Goal: Task Accomplishment & Management: Manage account settings

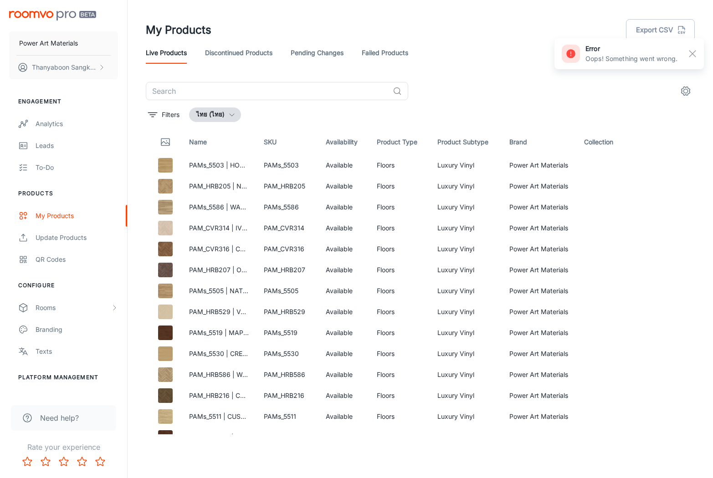
click at [321, 110] on div "Filters ไทย (ไทย)" at bounding box center [420, 114] width 549 height 15
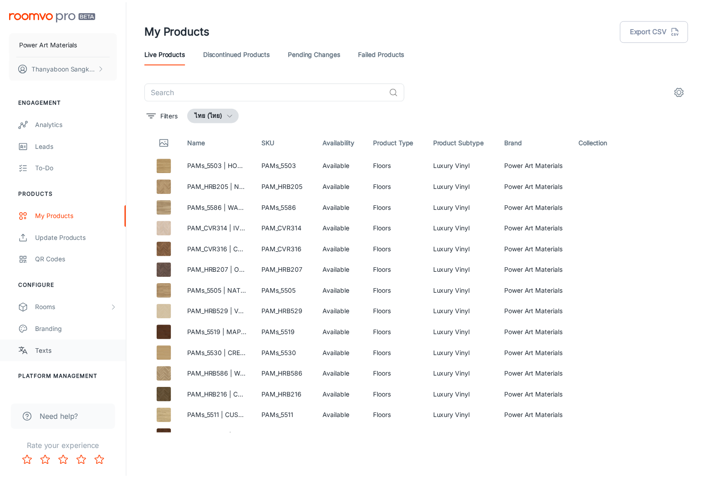
scroll to position [38, 0]
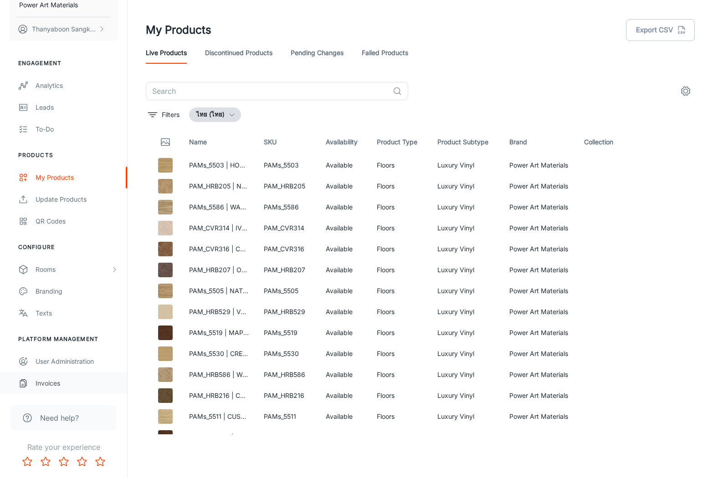
click at [60, 380] on div "Invoices" at bounding box center [77, 383] width 82 height 10
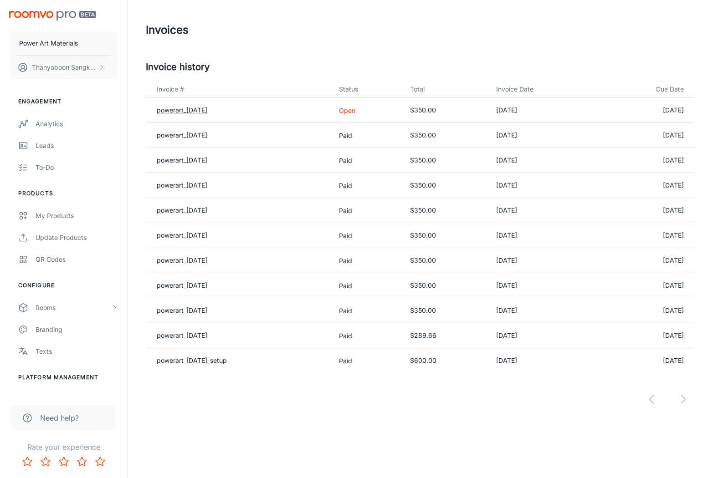
click at [207, 109] on link "powerart_2025-08-31" at bounding box center [182, 110] width 51 height 8
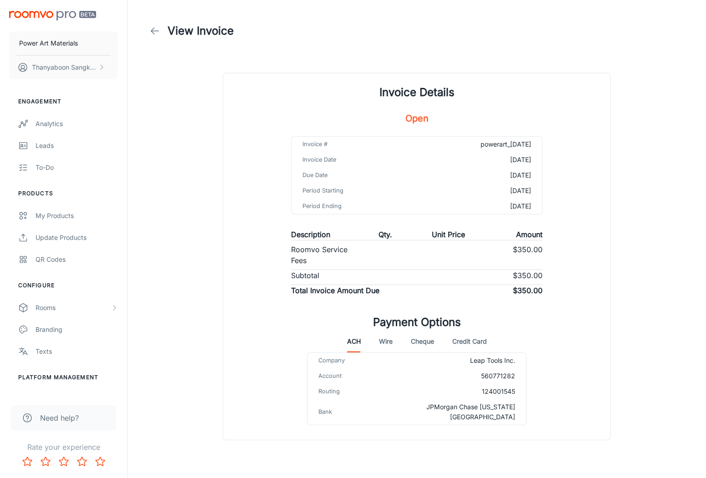
click at [451, 345] on div "ACH Wire Cheque Credit Card" at bounding box center [417, 342] width 140 height 22
click at [455, 343] on button "Credit Card" at bounding box center [469, 342] width 35 height 22
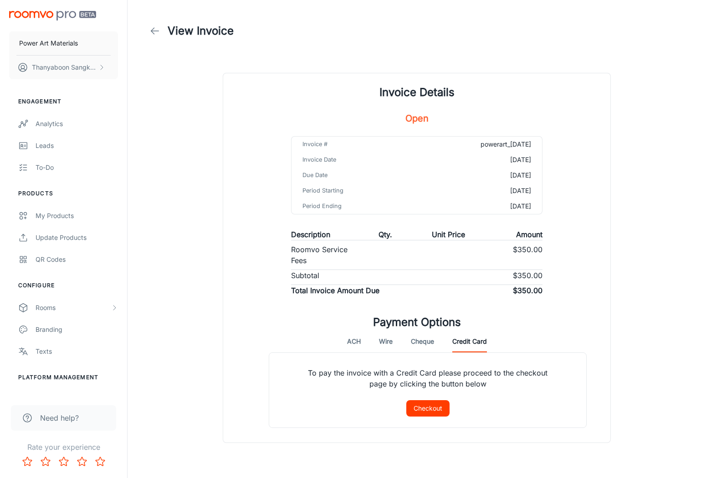
click at [367, 339] on div "ACH Wire Cheque Credit Card" at bounding box center [417, 342] width 140 height 22
click at [359, 348] on button "ACH" at bounding box center [354, 342] width 14 height 22
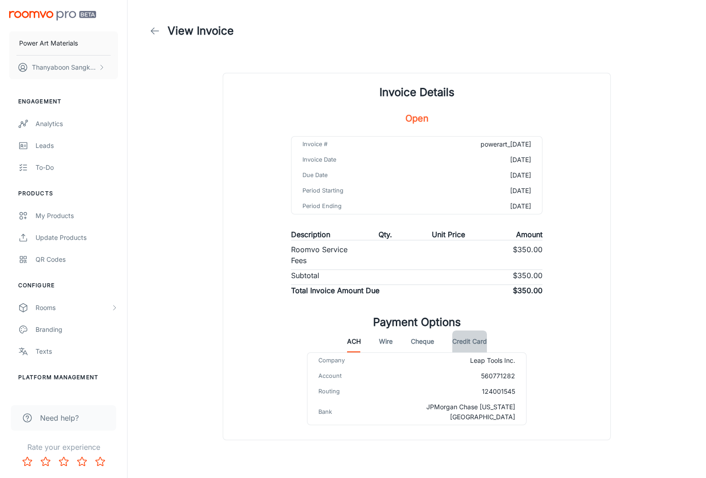
scroll to position [0, 0]
click at [457, 345] on button "Credit Card" at bounding box center [469, 341] width 35 height 22
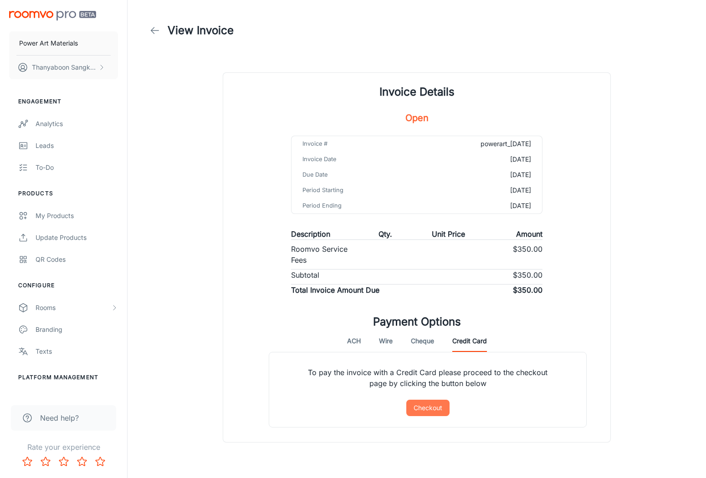
click at [433, 405] on button "Checkout" at bounding box center [427, 408] width 43 height 16
click at [308, 379] on p "To pay the invoice with a Credit Card please proceed to the checkout page by cl…" at bounding box center [427, 375] width 273 height 47
click at [53, 120] on div "Analytics" at bounding box center [77, 124] width 82 height 10
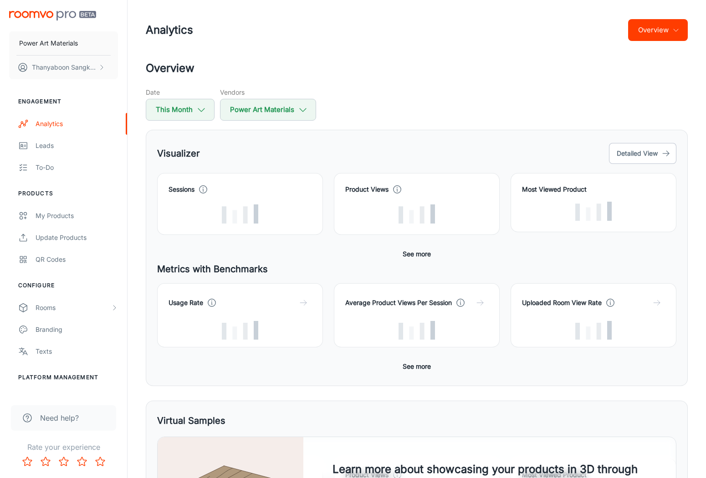
click at [409, 72] on h2 "Overview" at bounding box center [417, 68] width 542 height 16
click at [630, 146] on button "Detailed View" at bounding box center [642, 153] width 67 height 21
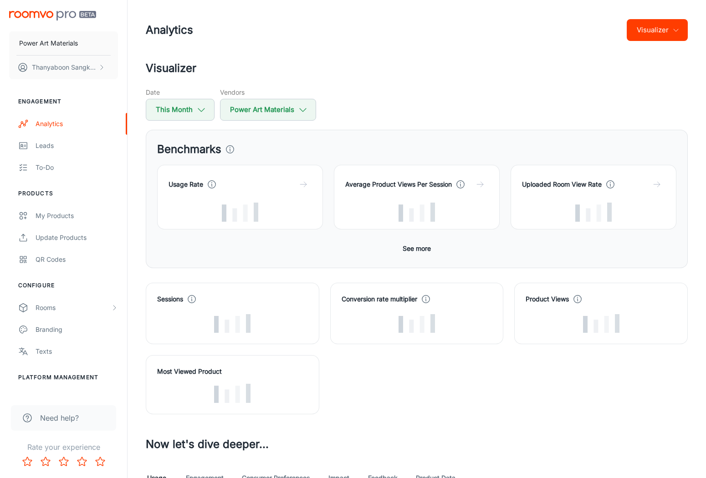
click at [340, 162] on div "Average Product Views Per Session" at bounding box center [411, 192] width 177 height 76
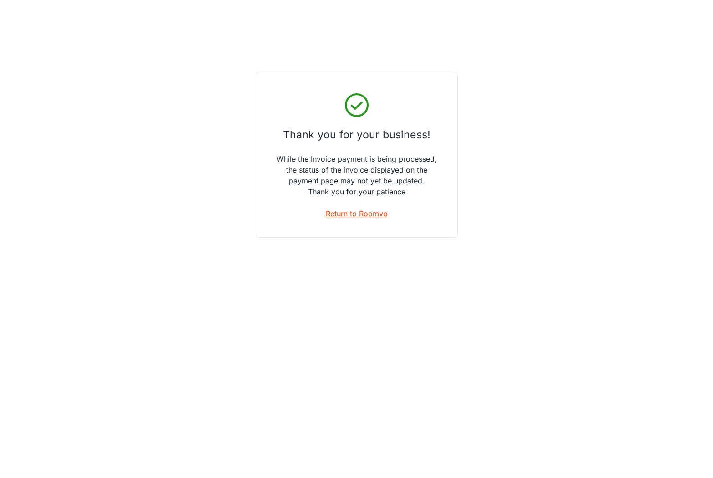
click at [334, 217] on link "Return to Roomvo" at bounding box center [357, 213] width 62 height 11
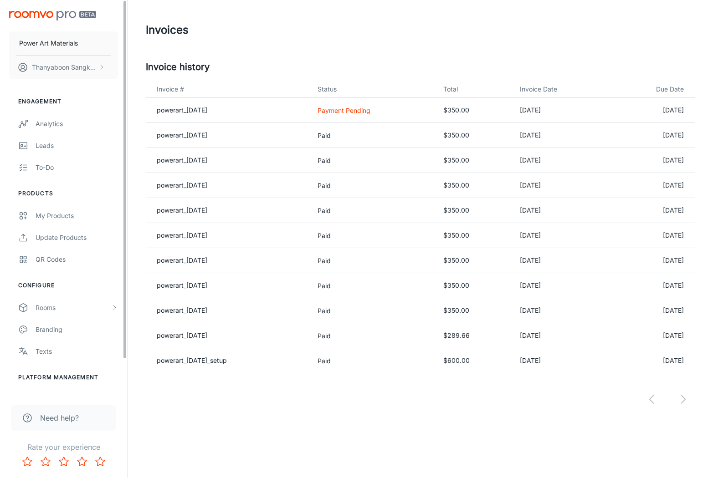
click at [344, 427] on div "Invoices Invoice history Invoice # Status Total Invoice Date Due Date powerart_…" at bounding box center [420, 224] width 585 height 448
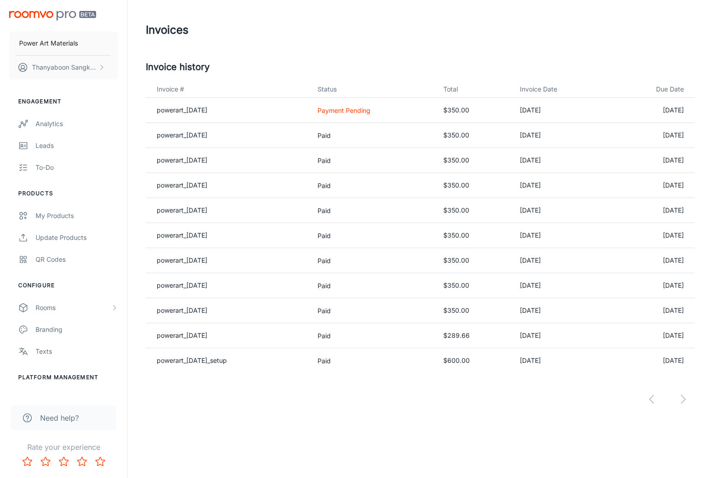
drag, startPoint x: 245, startPoint y: 444, endPoint x: 207, endPoint y: 442, distance: 37.4
click at [235, 443] on div "Power Art Materials Thanyaboon Sangkhavichit Engagement Analytics Leads To-do P…" at bounding box center [356, 239] width 713 height 478
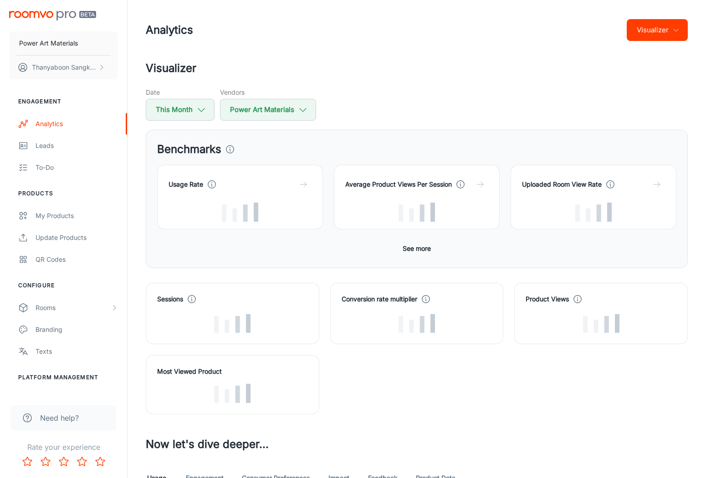
click at [380, 391] on div "Sessions Conversion rate multiplier Product Views Most Viewed Product" at bounding box center [411, 343] width 553 height 143
click at [378, 385] on div "Sessions Conversion rate multiplier Product Views Most Viewed Product" at bounding box center [411, 343] width 553 height 143
drag, startPoint x: 379, startPoint y: 384, endPoint x: 356, endPoint y: 362, distance: 32.5
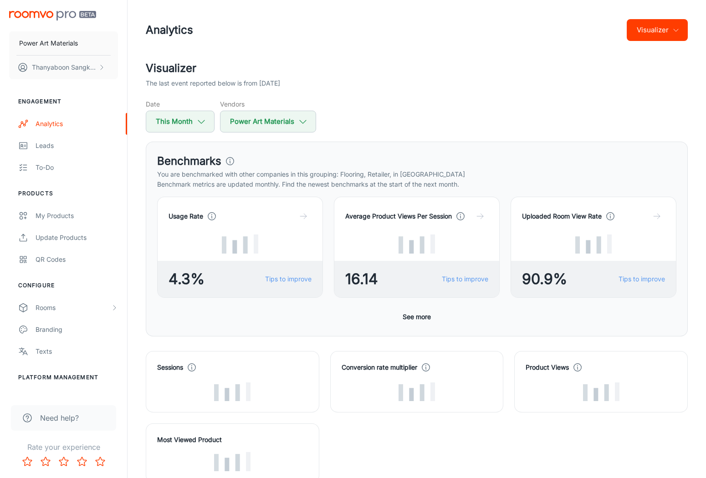
click at [378, 116] on div "Date This Month Vendors Power Art Materials" at bounding box center [417, 115] width 542 height 33
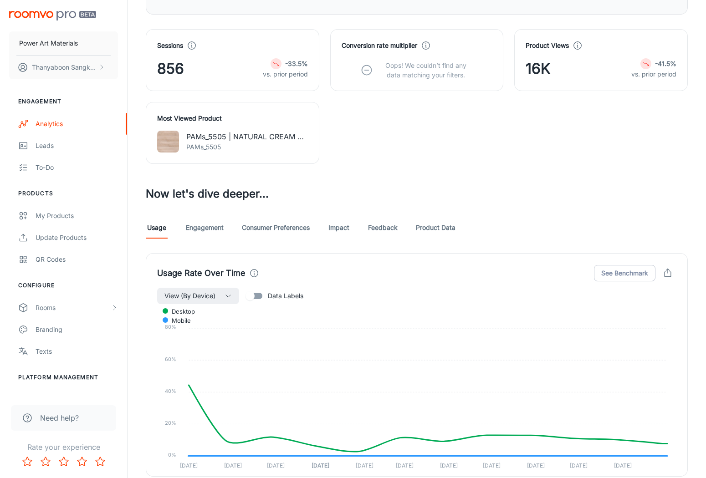
scroll to position [363, 0]
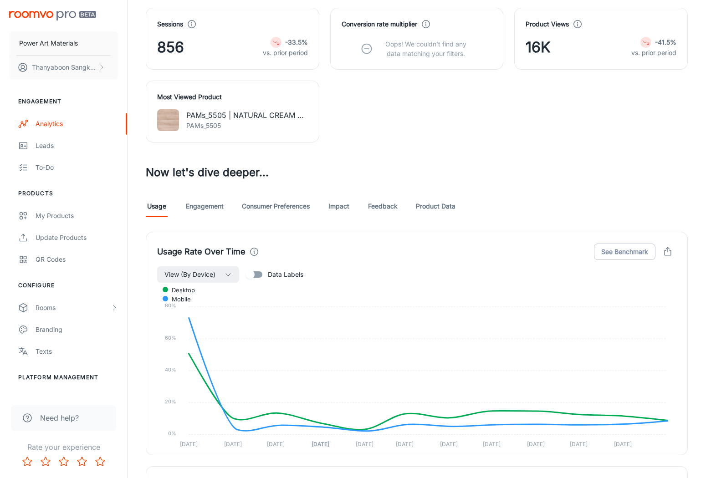
click at [227, 212] on div "Usage Engagement Consumer Preferences Impact Feedback Product Data" at bounding box center [417, 206] width 542 height 22
click at [207, 207] on link "Engagement" at bounding box center [205, 206] width 38 height 22
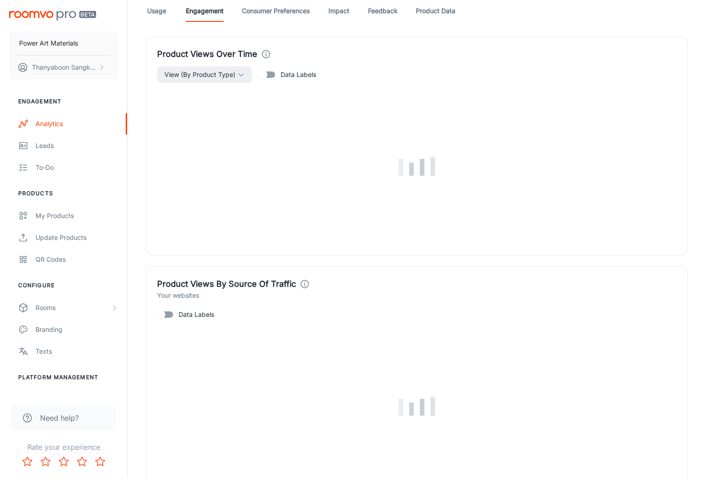
scroll to position [463, 0]
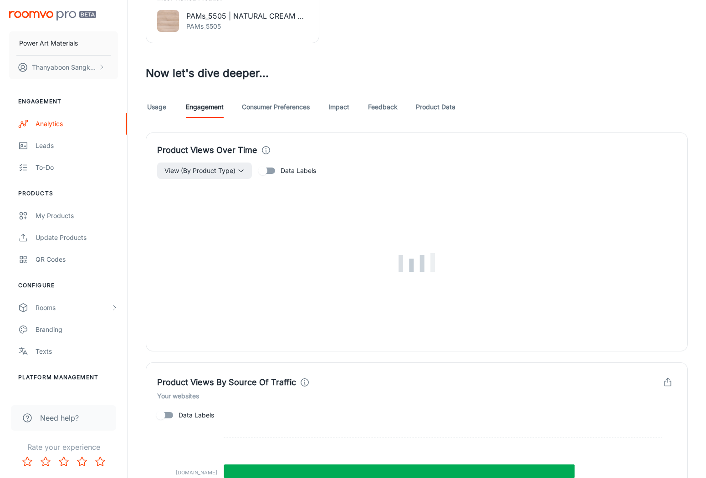
click at [251, 110] on link "Consumer Preferences" at bounding box center [276, 107] width 68 height 22
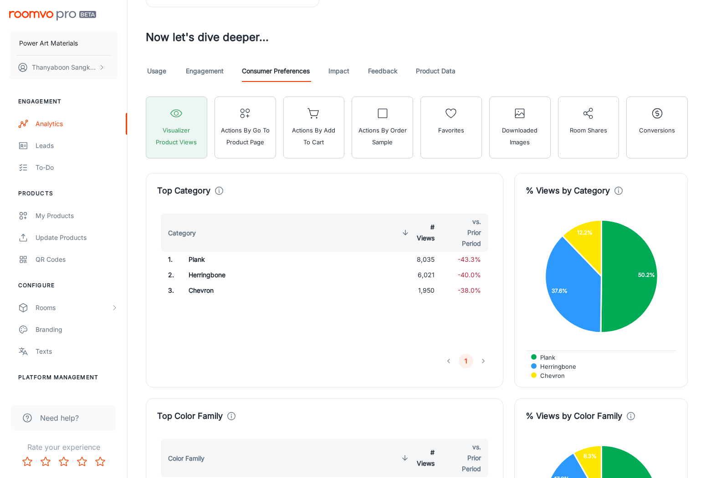
scroll to position [507, 0]
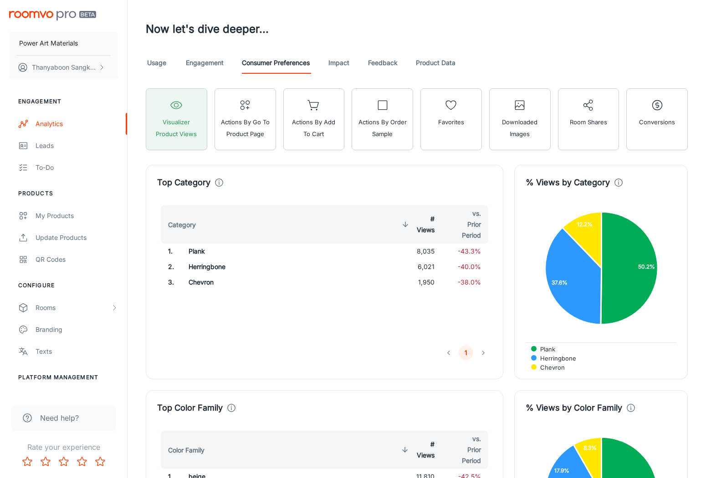
click at [382, 298] on div "Category # Views vs. Prior Period 1 . Plank 8,035 -43.3% 2 . Herringbone 6,021 …" at bounding box center [324, 272] width 335 height 135
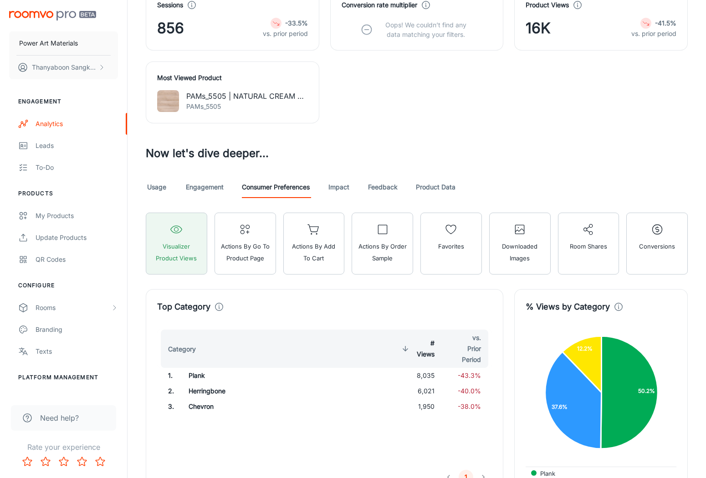
scroll to position [340, 0]
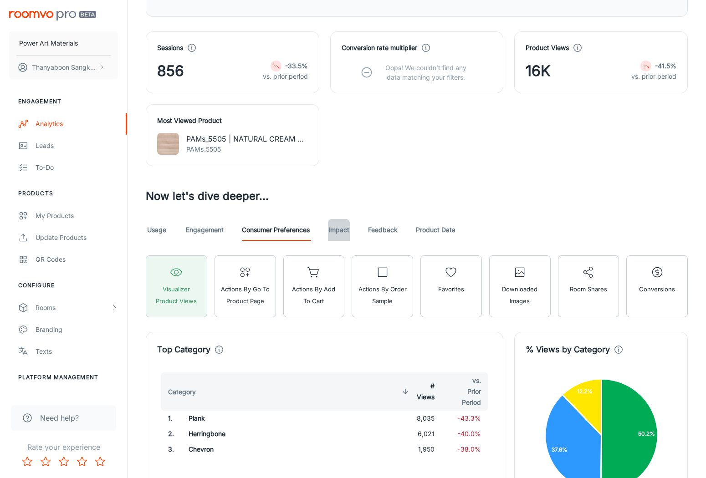
click at [337, 235] on link "Impact" at bounding box center [339, 230] width 22 height 22
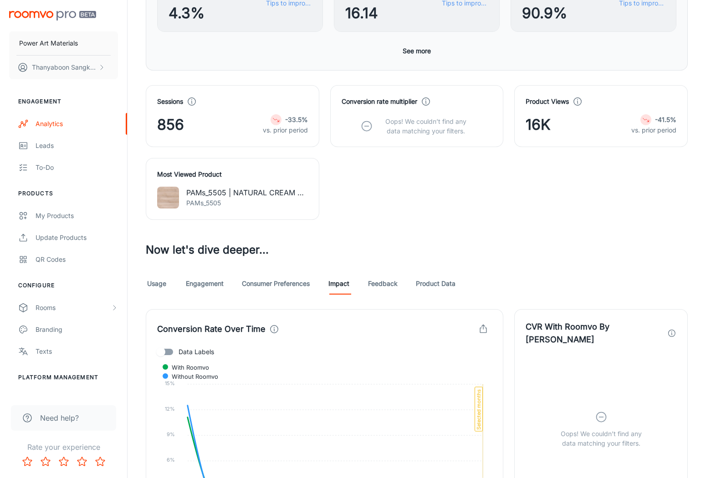
scroll to position [211, 0]
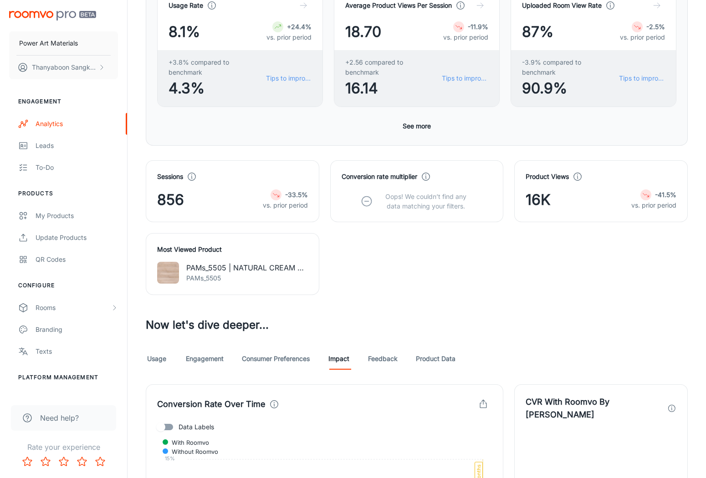
click at [426, 362] on link "Product Data" at bounding box center [436, 359] width 40 height 22
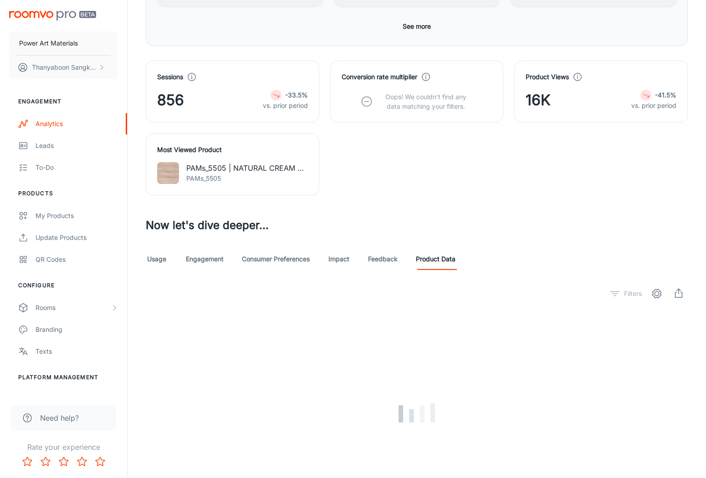
scroll to position [392, 0]
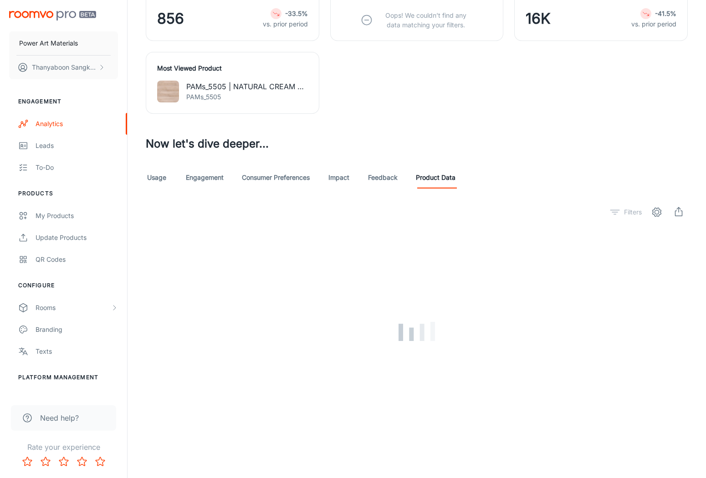
click at [341, 391] on div at bounding box center [417, 331] width 542 height 220
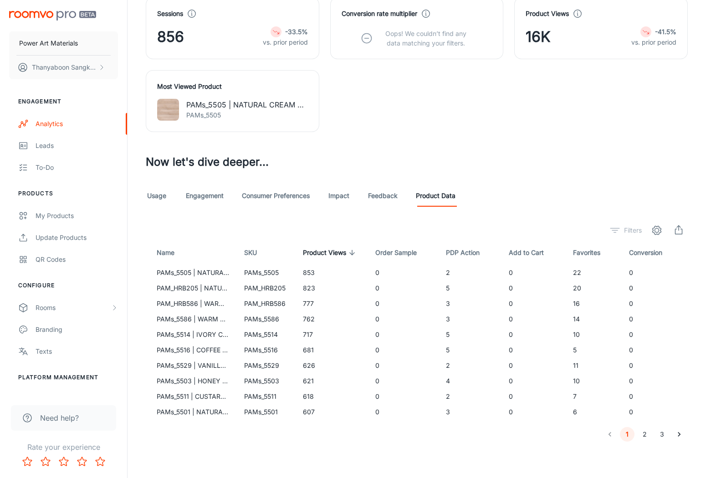
click at [301, 235] on div "Filters" at bounding box center [417, 230] width 542 height 18
